Goal: Check status: Check status

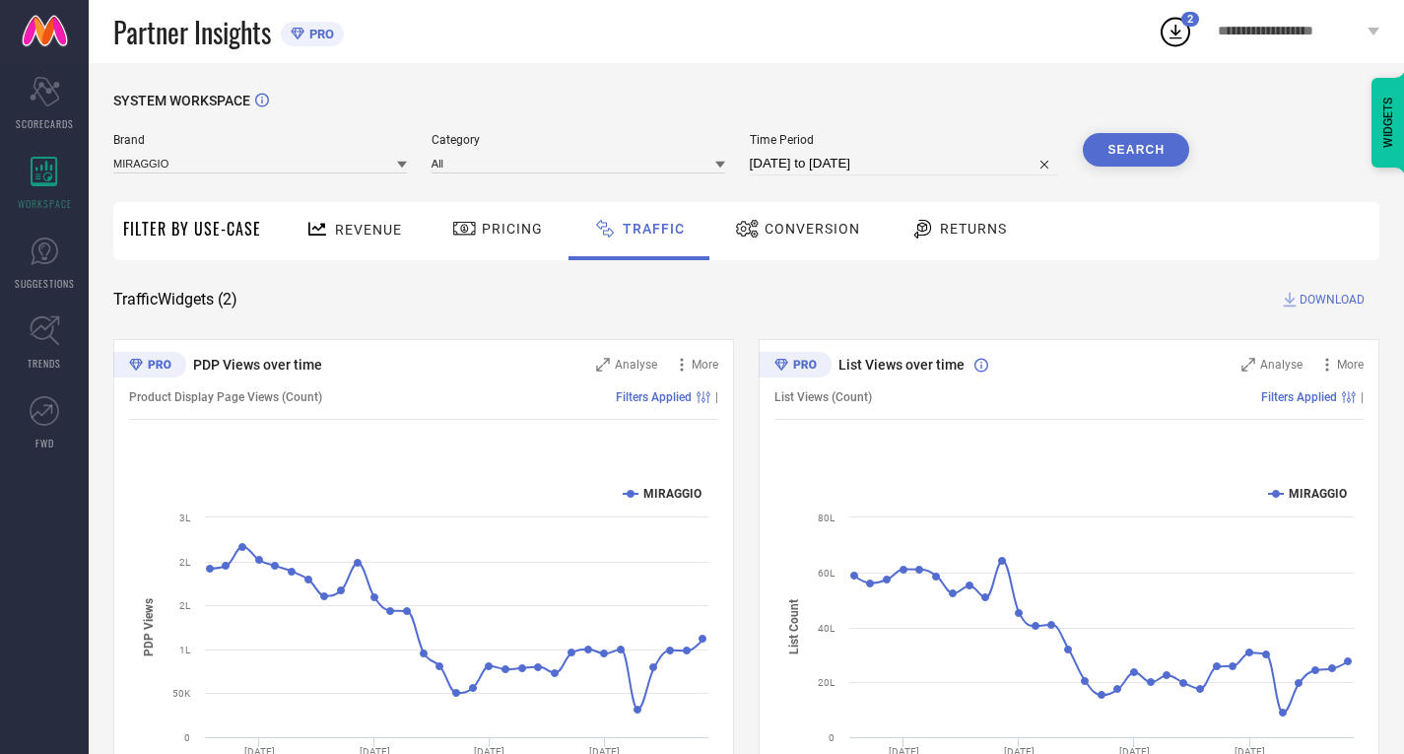
select select "7"
select select "2025"
select select "8"
select select "2025"
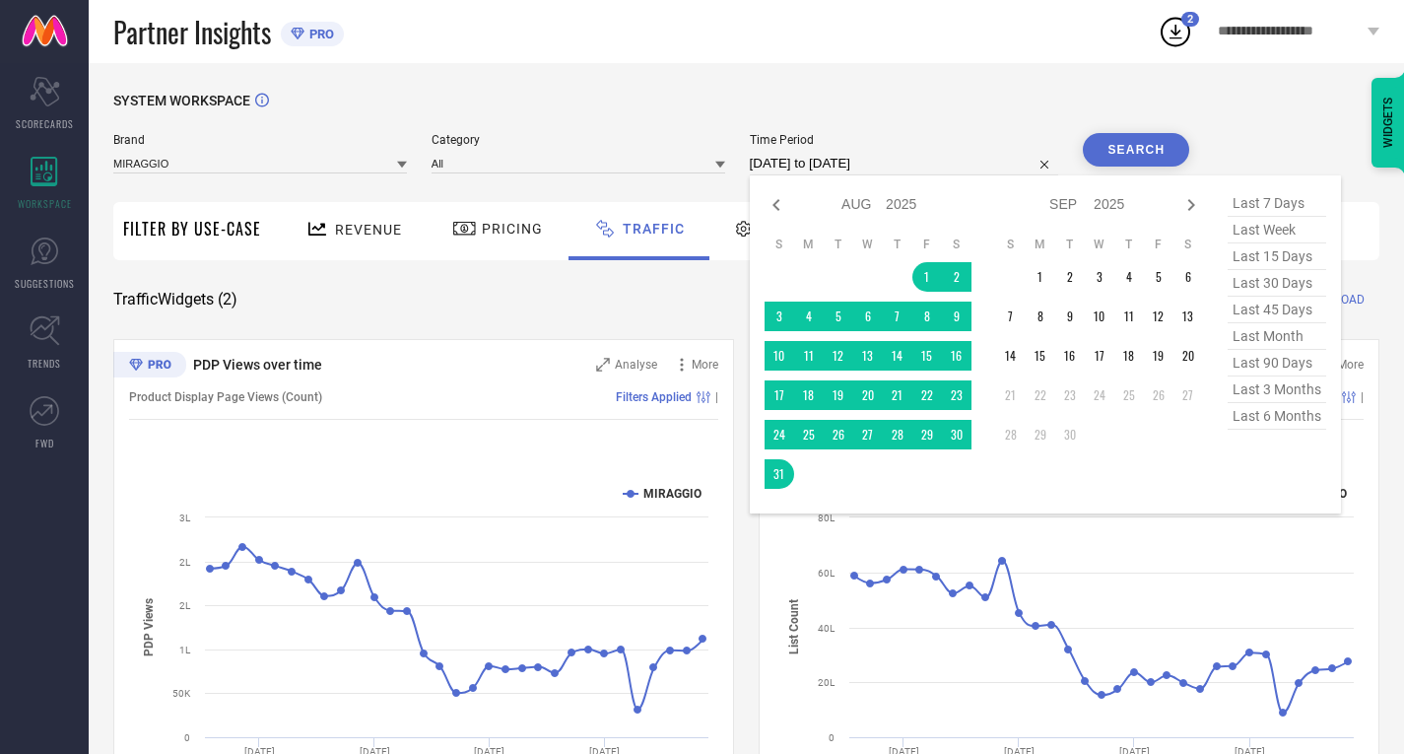
click at [811, 160] on input "[DATE] to [DATE]" at bounding box center [904, 164] width 309 height 24
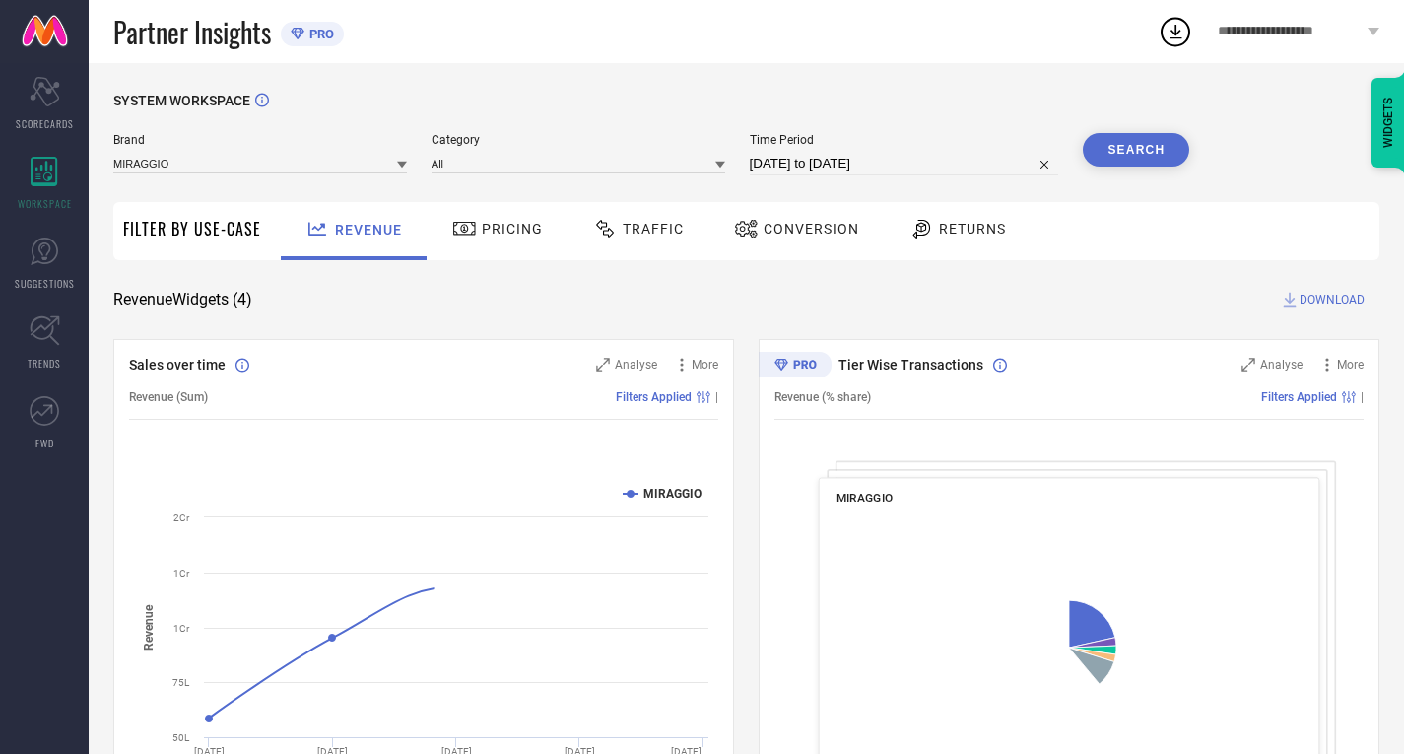
select select "7"
select select "2025"
select select "8"
select select "2025"
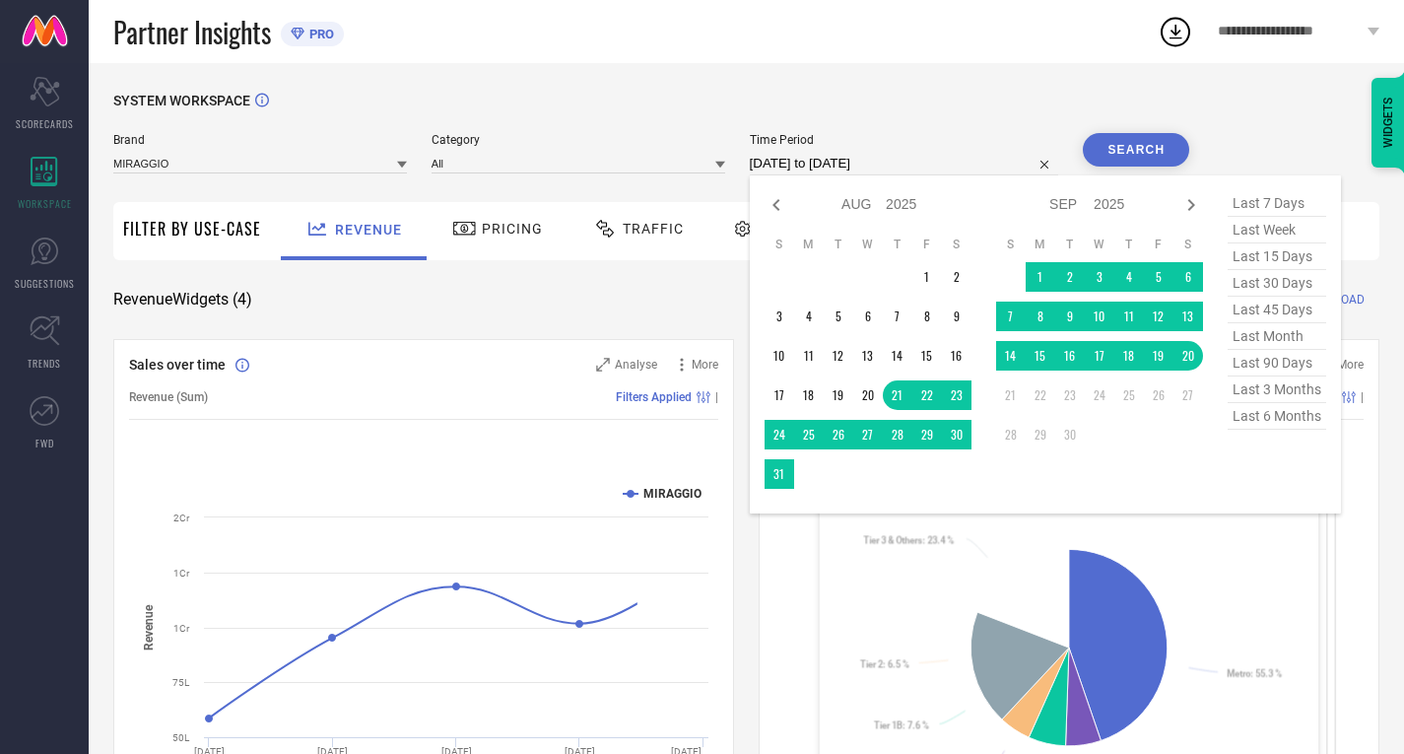
click at [775, 156] on input "21-08-2025 to 20-09-2025" at bounding box center [904, 164] width 309 height 24
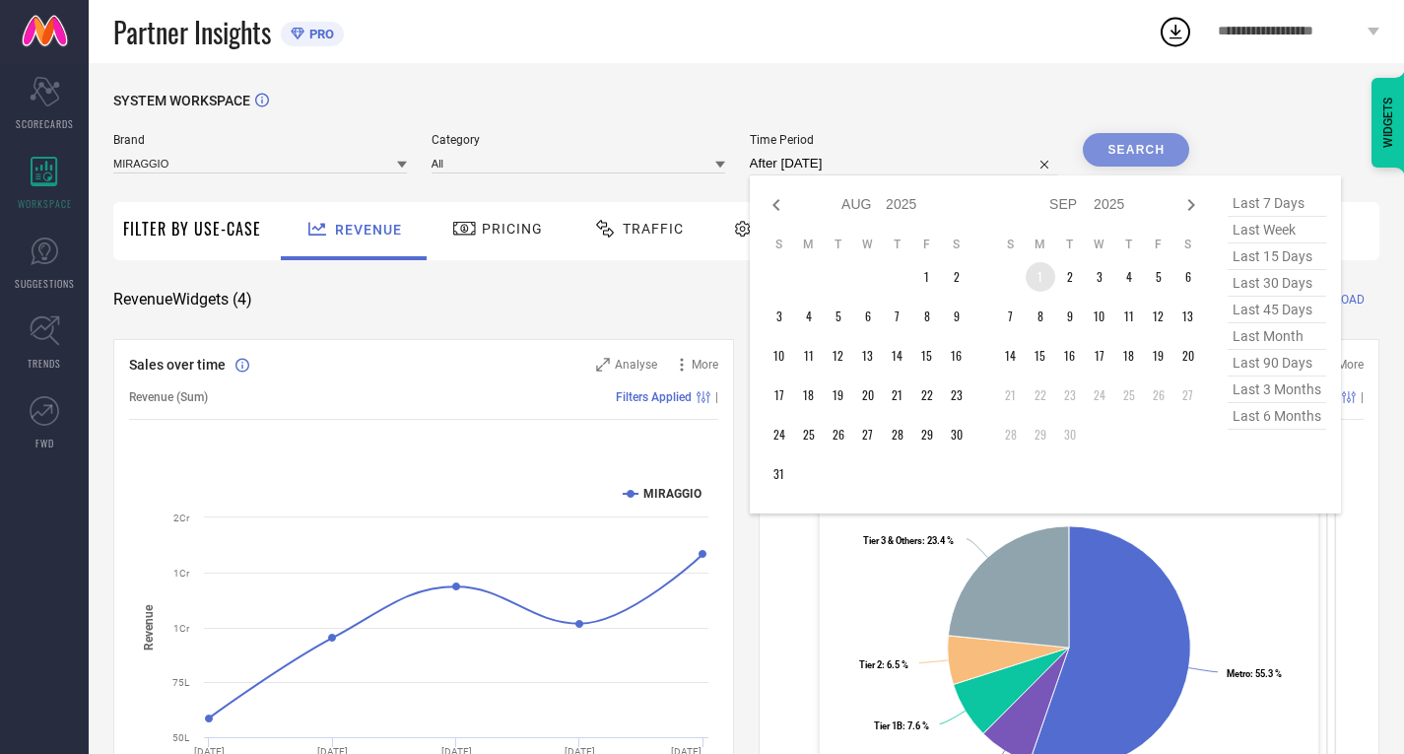
click at [1044, 272] on td "1" at bounding box center [1040, 277] width 30 height 30
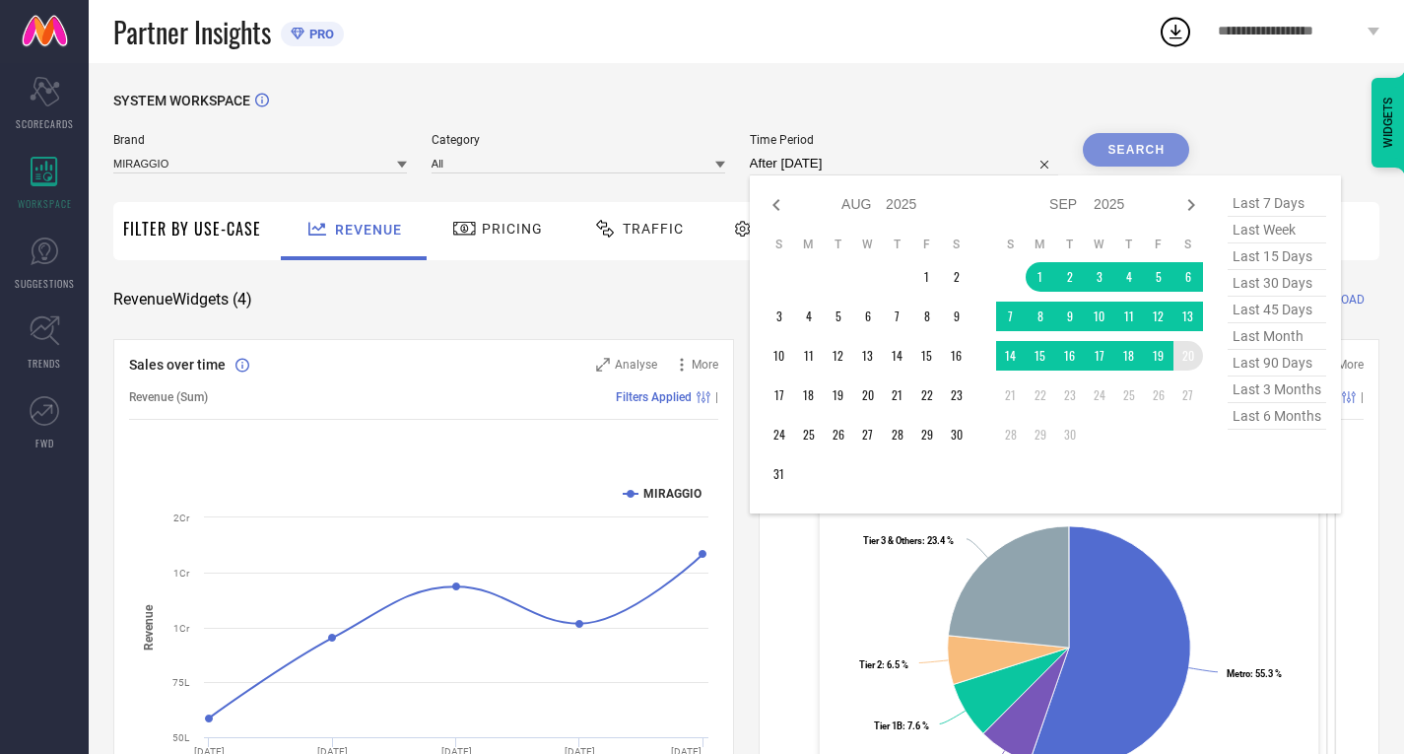
type input "01-09-2025 to 20-09-2025"
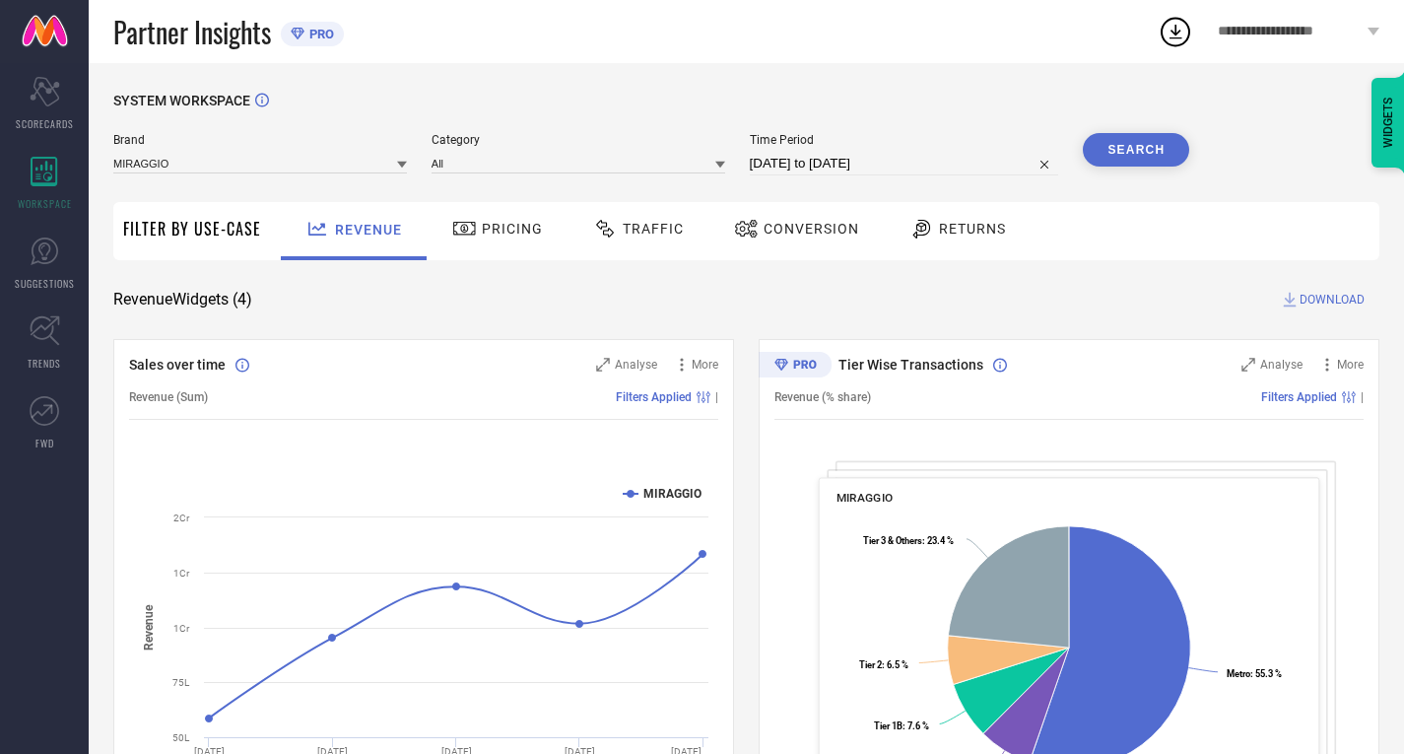
click at [1132, 154] on button "Search" at bounding box center [1136, 149] width 106 height 33
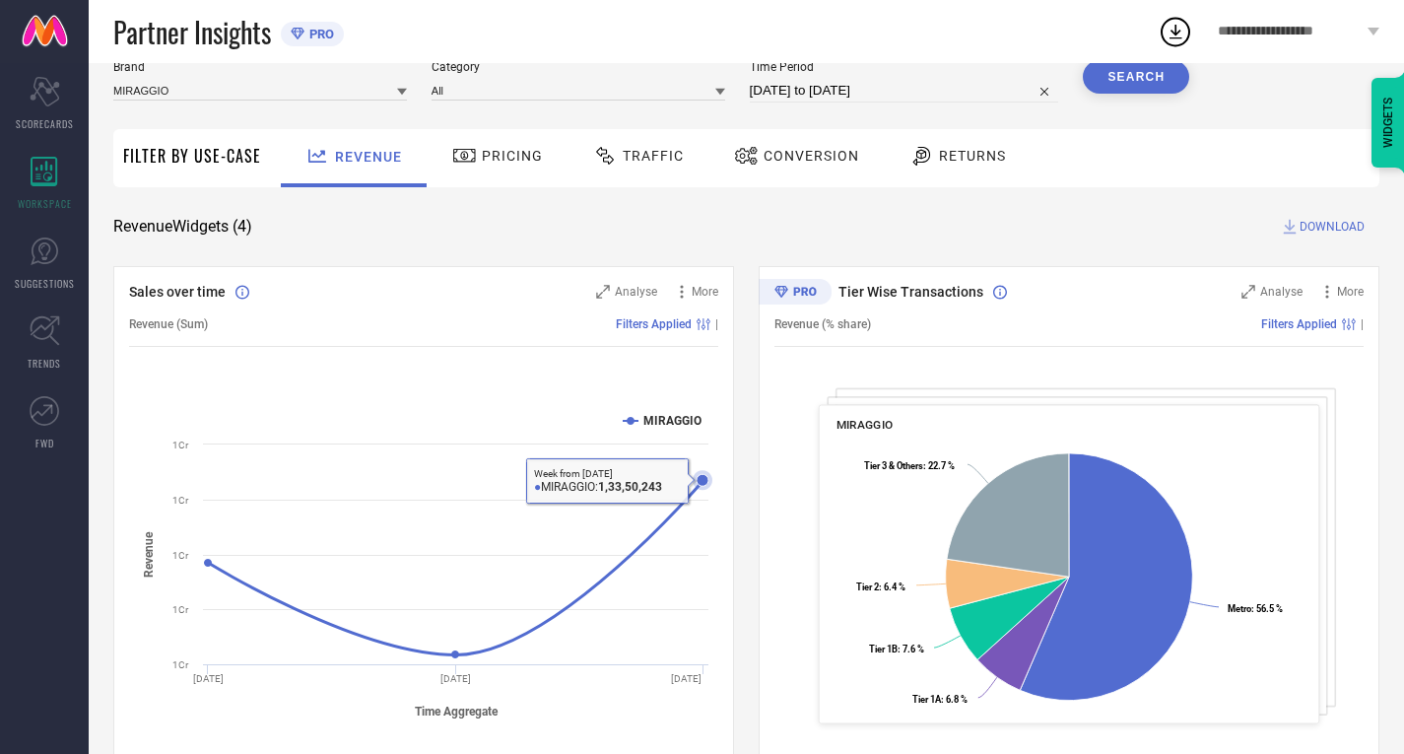
scroll to position [50, 0]
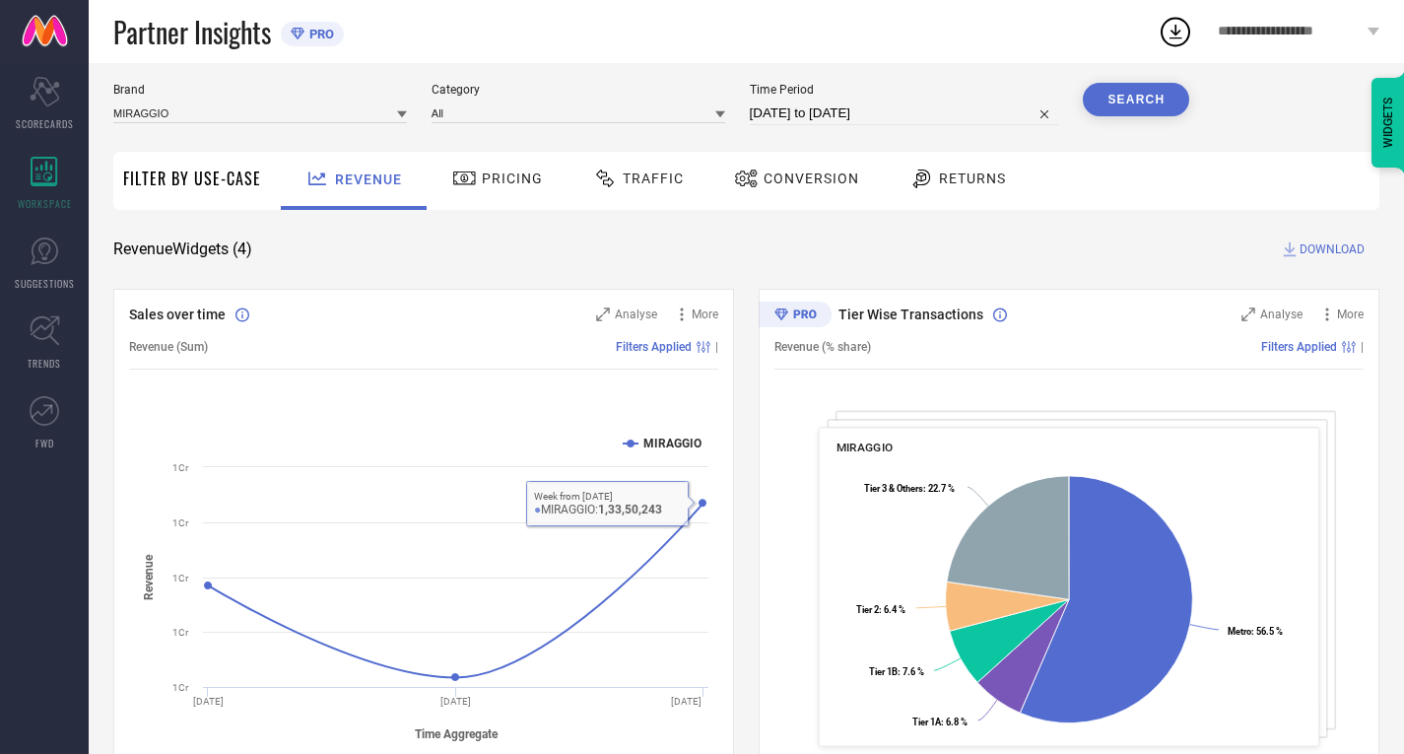
click at [656, 174] on span "Traffic" at bounding box center [653, 178] width 61 height 16
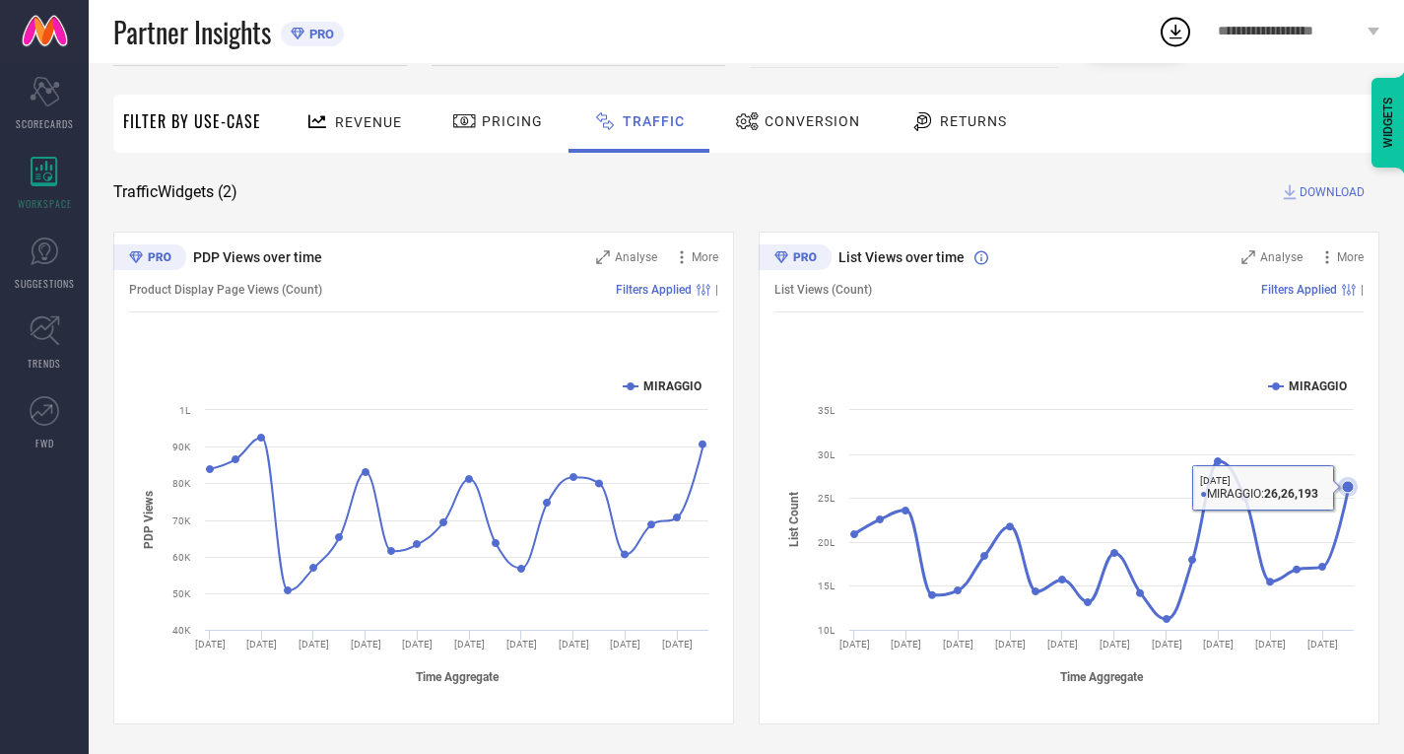
scroll to position [0, 0]
